Goal: Information Seeking & Learning: Learn about a topic

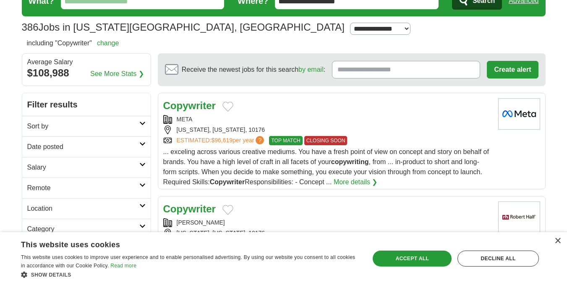
scroll to position [42, 0]
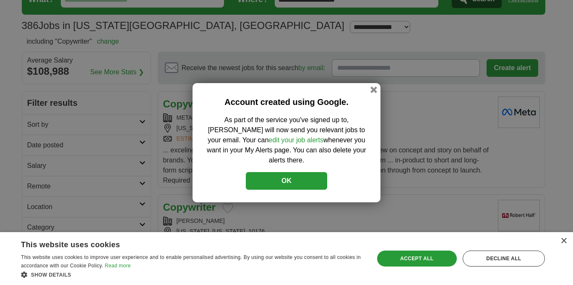
click at [291, 178] on button "OK" at bounding box center [286, 181] width 81 height 18
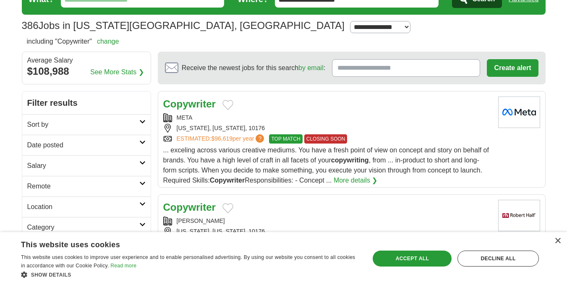
click at [106, 182] on h2 "Remote" at bounding box center [83, 186] width 112 height 10
click at [52, 206] on link "Remote jobs" at bounding box center [46, 206] width 38 height 7
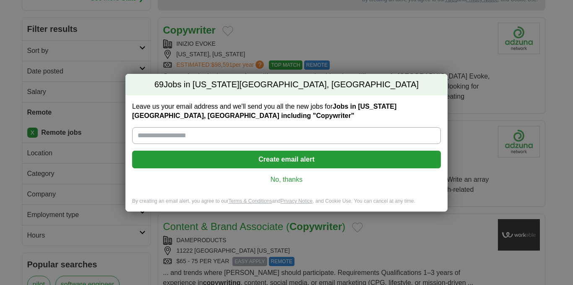
click at [291, 181] on link "No, thanks" at bounding box center [286, 179] width 295 height 9
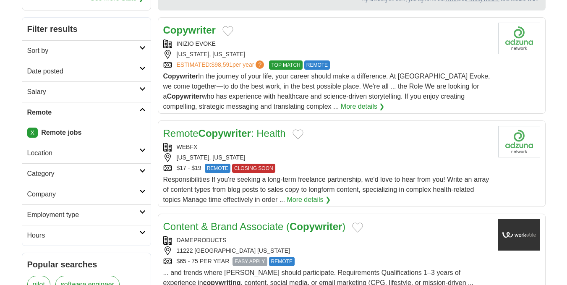
scroll to position [84, 0]
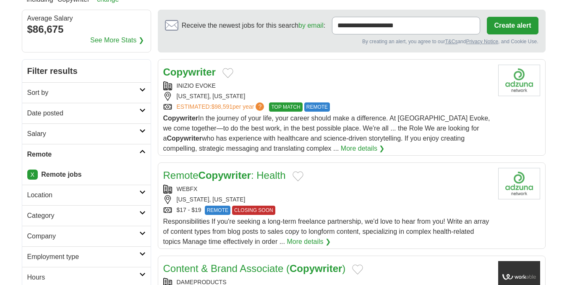
drag, startPoint x: 223, startPoint y: 105, endPoint x: 195, endPoint y: 70, distance: 45.4
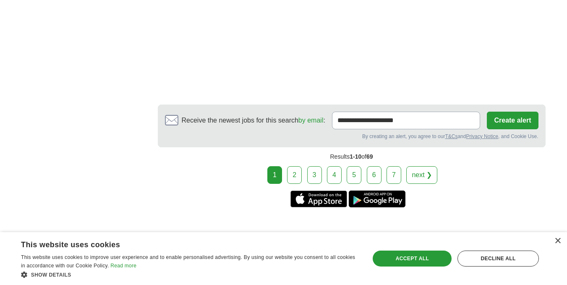
scroll to position [1511, 0]
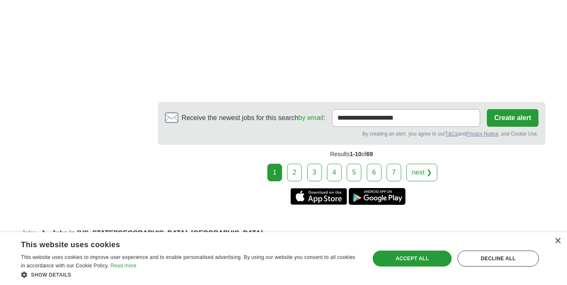
click at [291, 165] on link "2" at bounding box center [294, 173] width 15 height 18
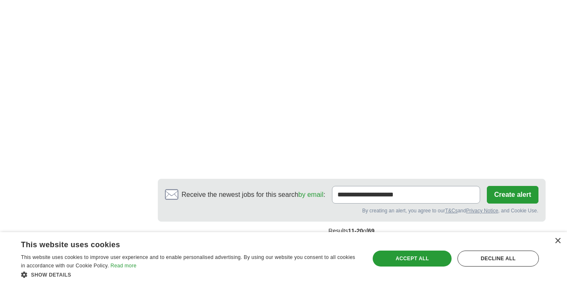
scroll to position [1469, 0]
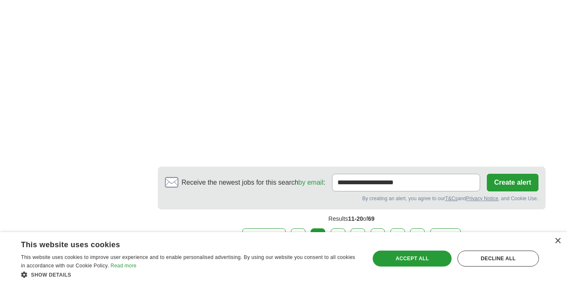
click at [339, 228] on link "3" at bounding box center [338, 237] width 15 height 18
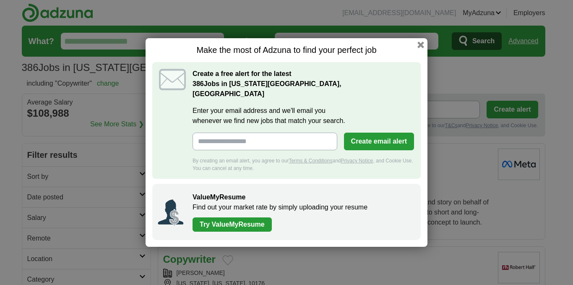
click at [422, 48] on button "button" at bounding box center [421, 45] width 7 height 7
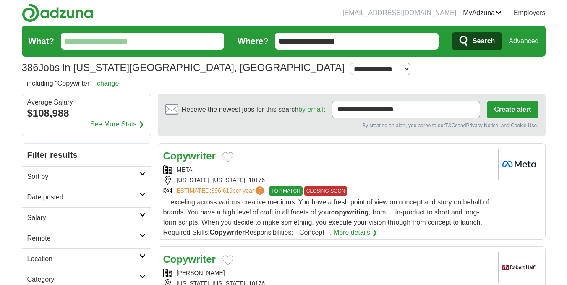
click at [152, 42] on input "What?" at bounding box center [143, 41] width 164 height 17
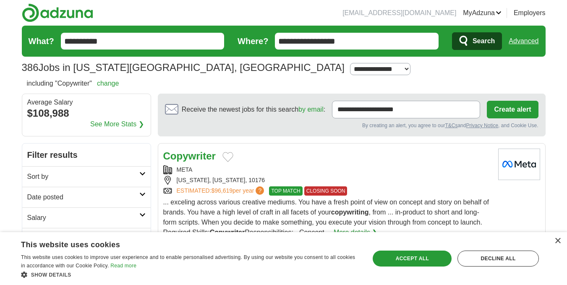
type input "**********"
type input "******"
click at [471, 38] on button "Search" at bounding box center [477, 41] width 50 height 18
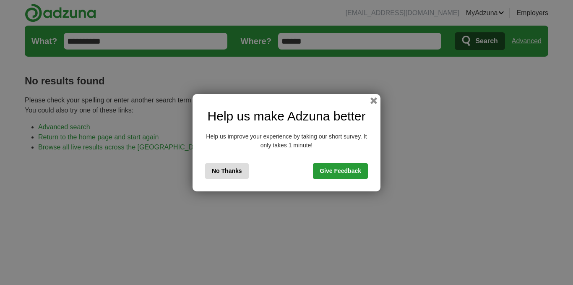
drag, startPoint x: 0, startPoint y: 0, endPoint x: 499, endPoint y: 134, distance: 516.8
click at [499, 127] on div "Help us make Adzuna better Help us improve your experience by taking our short …" at bounding box center [286, 142] width 573 height 285
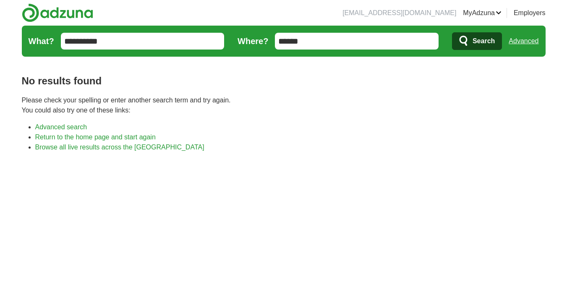
click at [524, 41] on link "Advanced" at bounding box center [524, 41] width 30 height 17
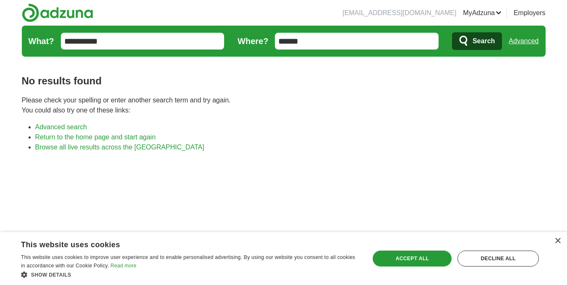
drag, startPoint x: 372, startPoint y: 41, endPoint x: 239, endPoint y: 40, distance: 132.6
click at [239, 40] on form "**********" at bounding box center [284, 41] width 524 height 31
click at [0, 0] on link "Alerts" at bounding box center [0, 0] width 0 height 0
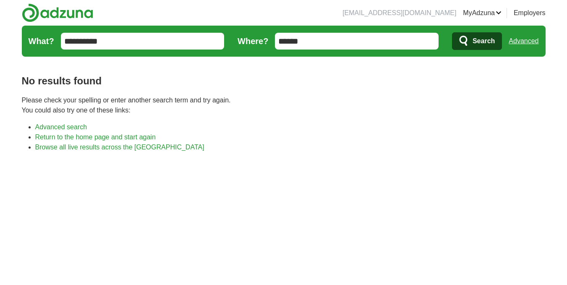
click at [68, 121] on div "No results found Please check your spelling or enter another search term and tr…" at bounding box center [284, 239] width 524 height 358
click at [69, 126] on link "Advanced search" at bounding box center [61, 126] width 52 height 7
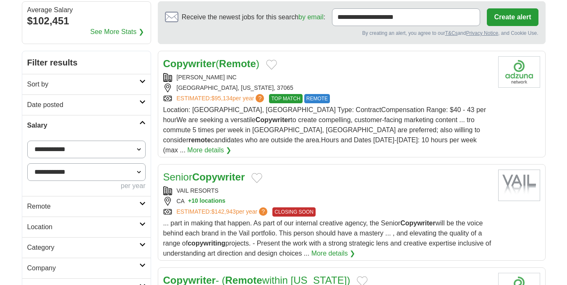
scroll to position [42, 0]
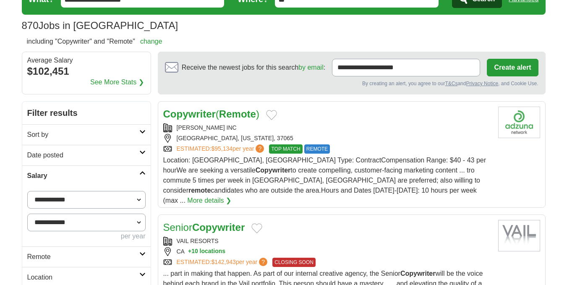
click at [128, 200] on select "**********" at bounding box center [86, 200] width 118 height 18
select select "*****"
click at [110, 133] on h2 "Sort by" at bounding box center [83, 135] width 112 height 10
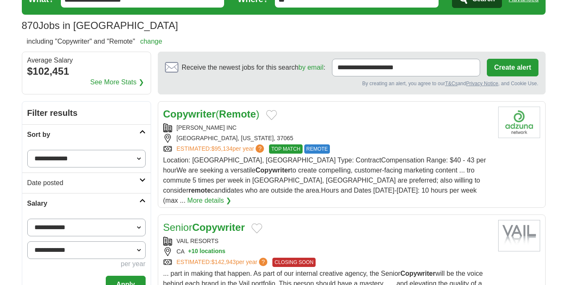
click at [116, 158] on select "**********" at bounding box center [86, 159] width 118 height 18
click at [27, 150] on select "**********" at bounding box center [86, 159] width 118 height 18
click at [106, 183] on h2 "Date posted" at bounding box center [83, 183] width 112 height 10
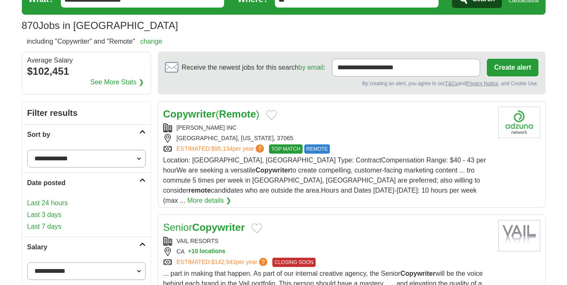
click at [86, 224] on link "Last 7 days" at bounding box center [86, 227] width 118 height 10
click at [45, 227] on link "Last 7 days" at bounding box center [86, 227] width 118 height 10
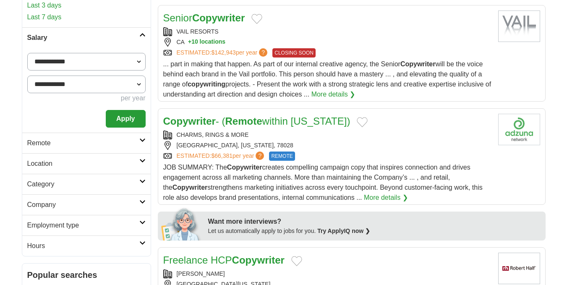
scroll to position [252, 0]
click at [131, 140] on h2 "Remote" at bounding box center [83, 143] width 112 height 10
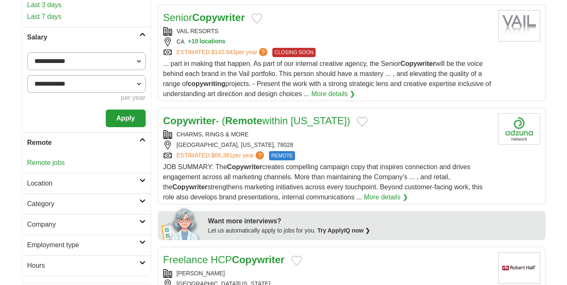
click at [50, 161] on link "Remote jobs" at bounding box center [46, 162] width 38 height 7
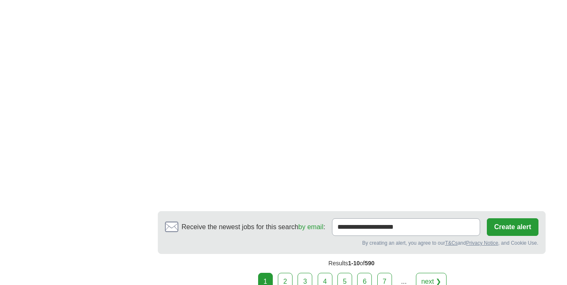
scroll to position [1637, 0]
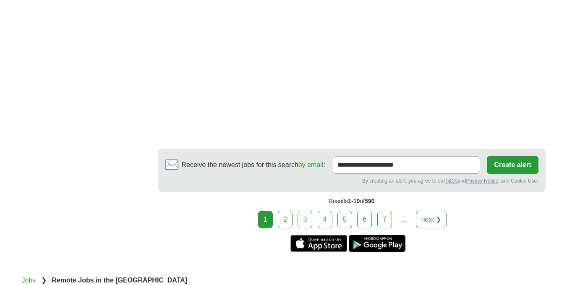
click at [283, 211] on link "2" at bounding box center [285, 220] width 15 height 18
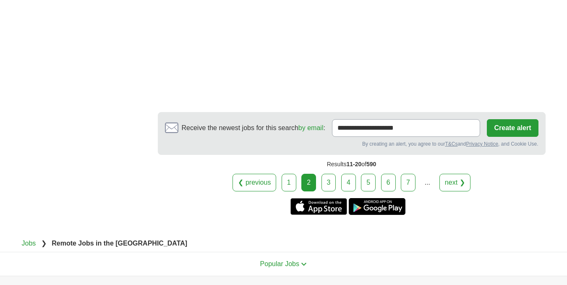
scroll to position [1772, 0]
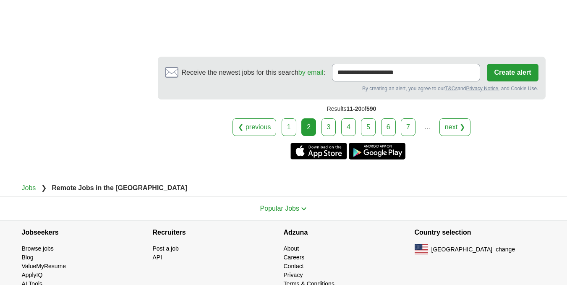
click at [331, 118] on link "3" at bounding box center [328, 127] width 15 height 18
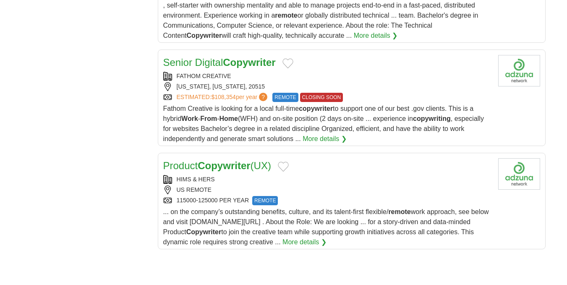
scroll to position [1007, 0]
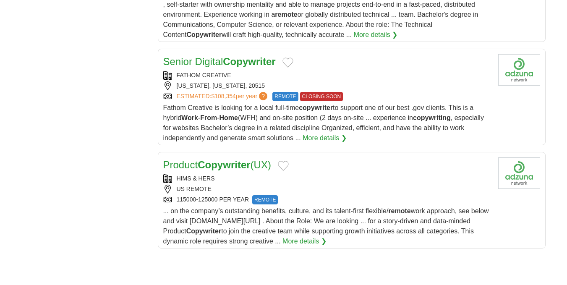
drag, startPoint x: 252, startPoint y: 158, endPoint x: 392, endPoint y: 153, distance: 139.9
click at [392, 157] on div "Product Copywriter (UX)" at bounding box center [327, 164] width 328 height 15
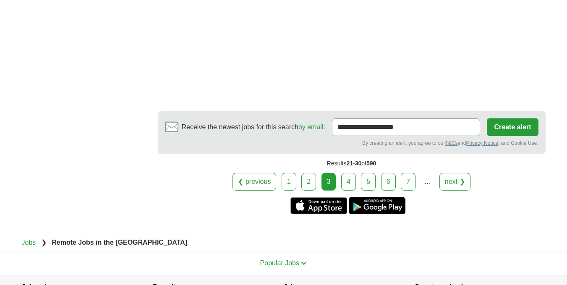
scroll to position [1553, 0]
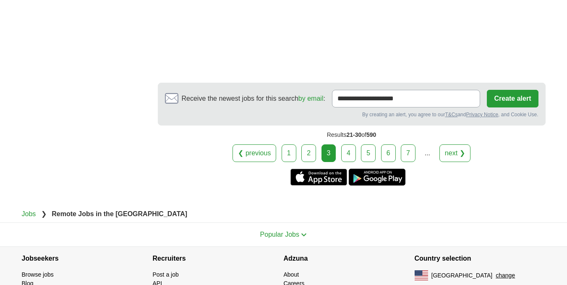
click at [350, 144] on link "4" at bounding box center [348, 153] width 15 height 18
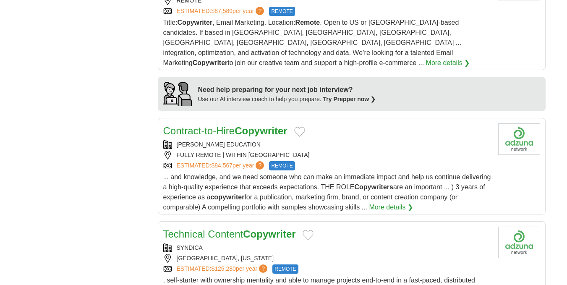
scroll to position [588, 0]
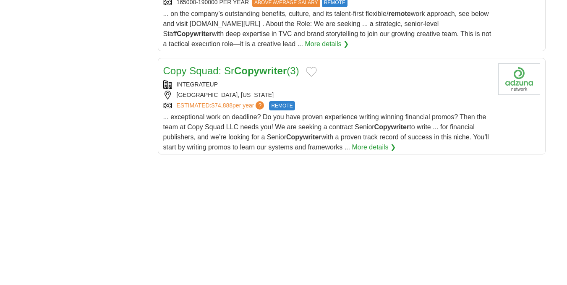
scroll to position [1049, 0]
